Goal: Information Seeking & Learning: Learn about a topic

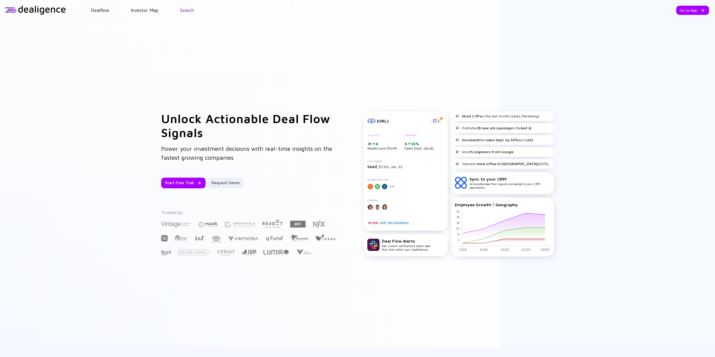
click at [188, 8] on link "Search" at bounding box center [187, 9] width 14 height 5
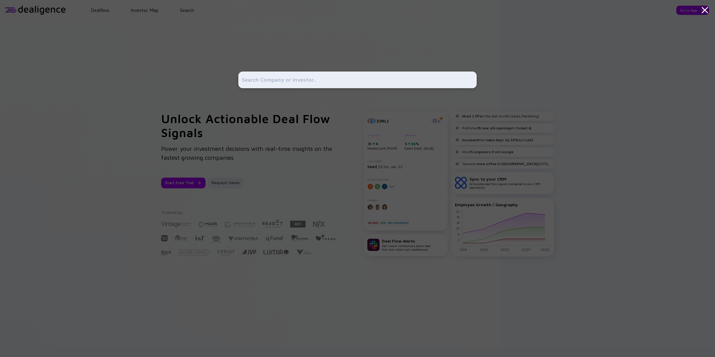
click at [257, 80] on input "text" at bounding box center [357, 79] width 231 height 11
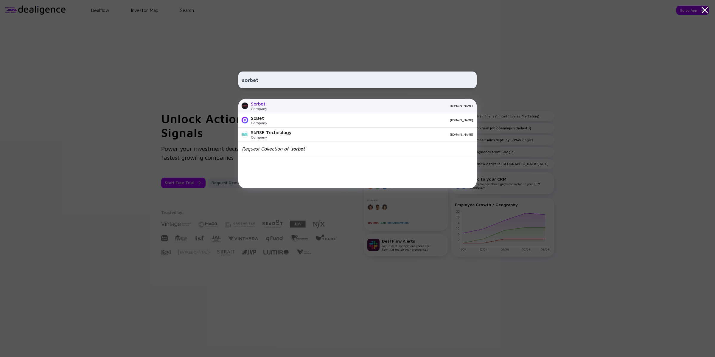
type input "sorbet"
click at [263, 111] on div "Sorbet Company [DOMAIN_NAME]" at bounding box center [357, 106] width 238 height 14
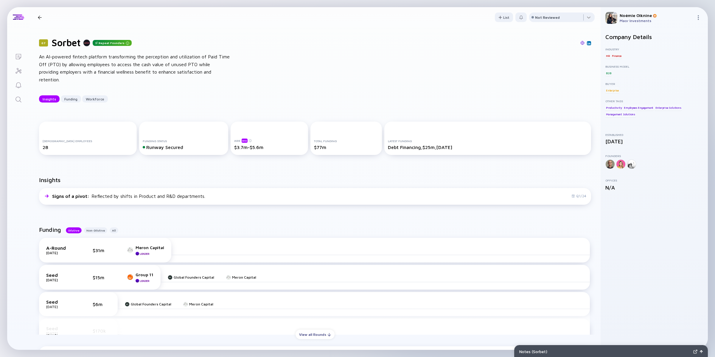
click at [17, 94] on link "Search" at bounding box center [18, 99] width 22 height 14
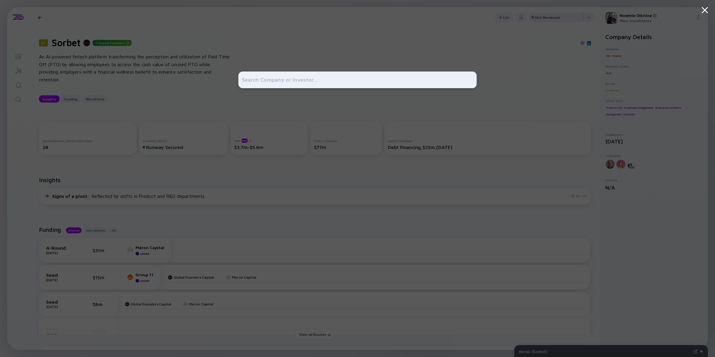
type input "t"
type input "visitt"
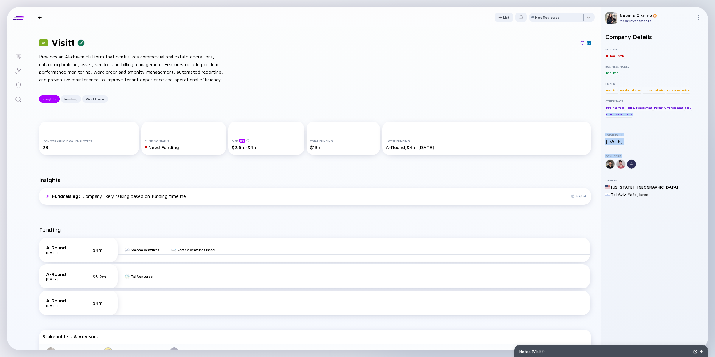
drag, startPoint x: 601, startPoint y: 117, endPoint x: 600, endPoint y: 176, distance: 59.6
click at [601, 176] on div "Company Details Industry IT Real Estate Business Model B2B B2G Buyer Hospitals …" at bounding box center [654, 189] width 107 height 321
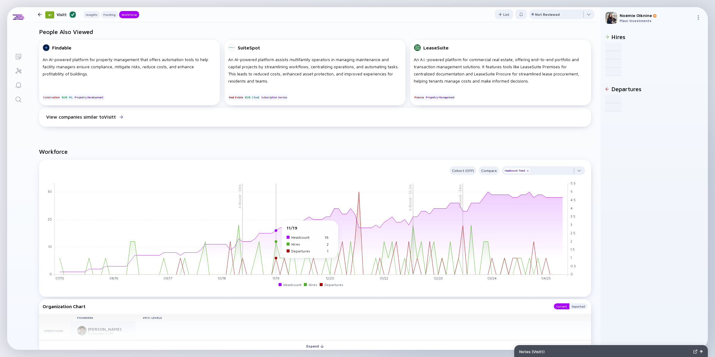
scroll to position [652, 0]
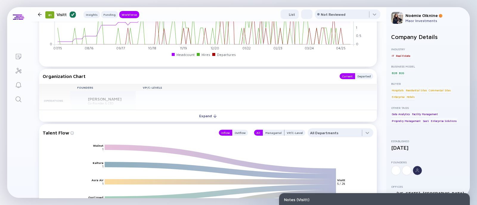
scroll to position [600, 0]
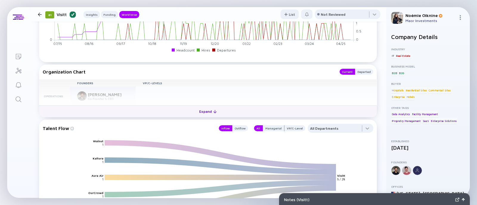
click at [206, 115] on div "Expand" at bounding box center [207, 111] width 25 height 9
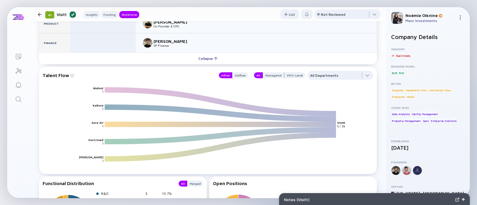
scroll to position [731, 0]
click at [216, 93] on icon "Walnut Kaltura Aura Air OurCrowd ZOLL Itamar Visitt 1 1 1 1 1 5 / 28" at bounding box center [210, 131] width 330 height 89
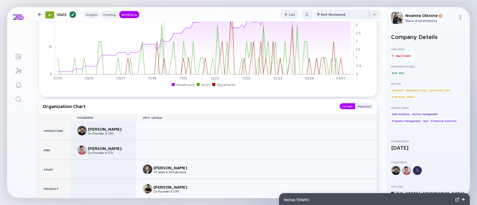
scroll to position [564, 0]
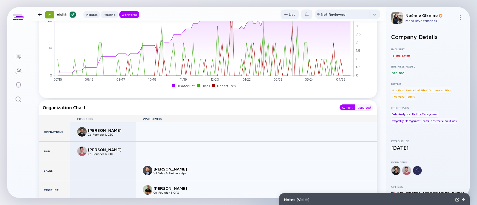
click at [361, 109] on div "Departed" at bounding box center [364, 108] width 18 height 6
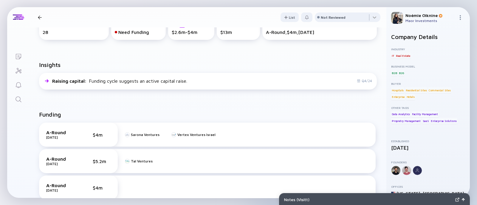
scroll to position [0, 0]
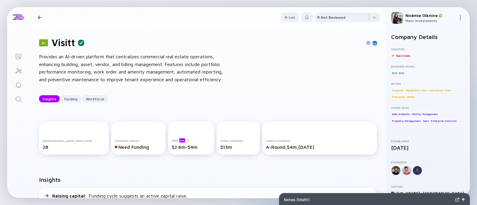
click at [373, 42] on img at bounding box center [374, 43] width 3 height 3
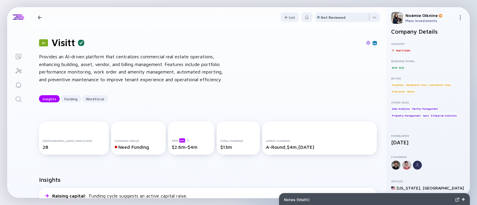
click at [373, 44] on img at bounding box center [374, 43] width 3 height 3
